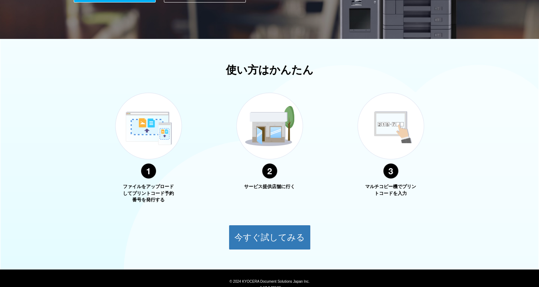
scroll to position [200, 0]
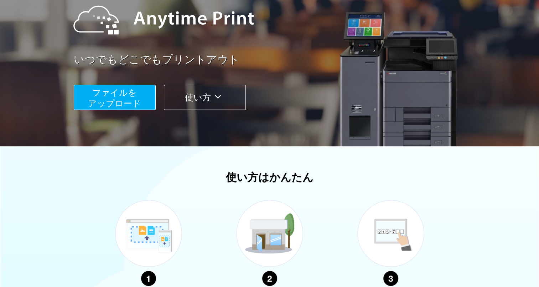
click at [183, 105] on button "使い方" at bounding box center [205, 97] width 82 height 25
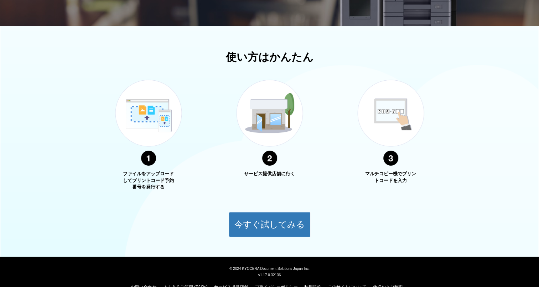
scroll to position [220, 0]
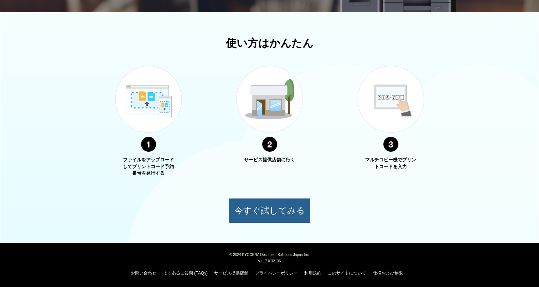
click at [240, 207] on button "今すぐ試してみる" at bounding box center [270, 210] width 82 height 25
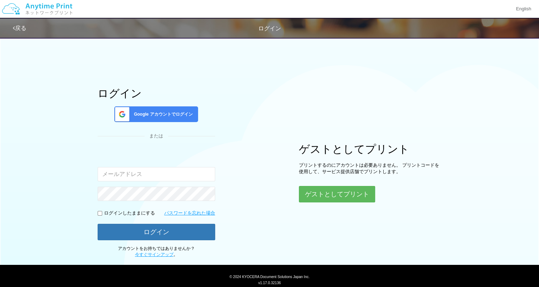
click at [240, 207] on div "ログイン Google アカウントでログイン または 入力されたメールアドレスまたはパスワードが正しくありません。 ログインしたままにする パスワードを忘れた…" at bounding box center [270, 146] width 428 height 224
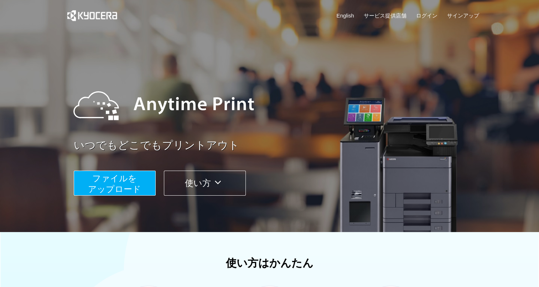
click at [135, 185] on span "ファイルを ​​アップロード" at bounding box center [114, 183] width 53 height 20
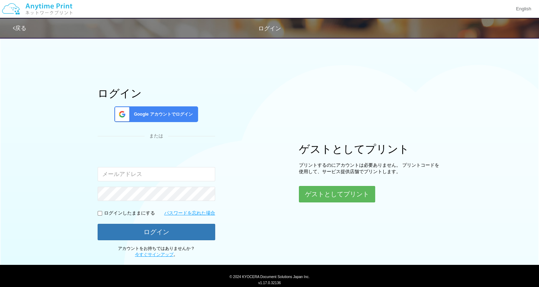
click at [43, 10] on img at bounding box center [37, 8] width 76 height 25
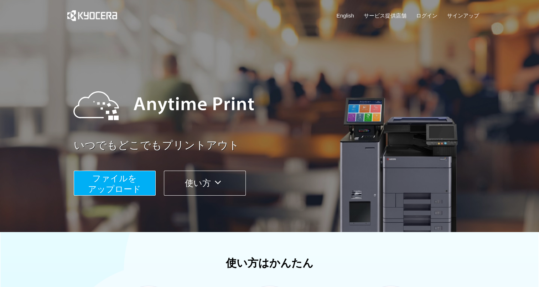
click at [510, 105] on div at bounding box center [269, 116] width 539 height 232
